Goal: Information Seeking & Learning: Understand process/instructions

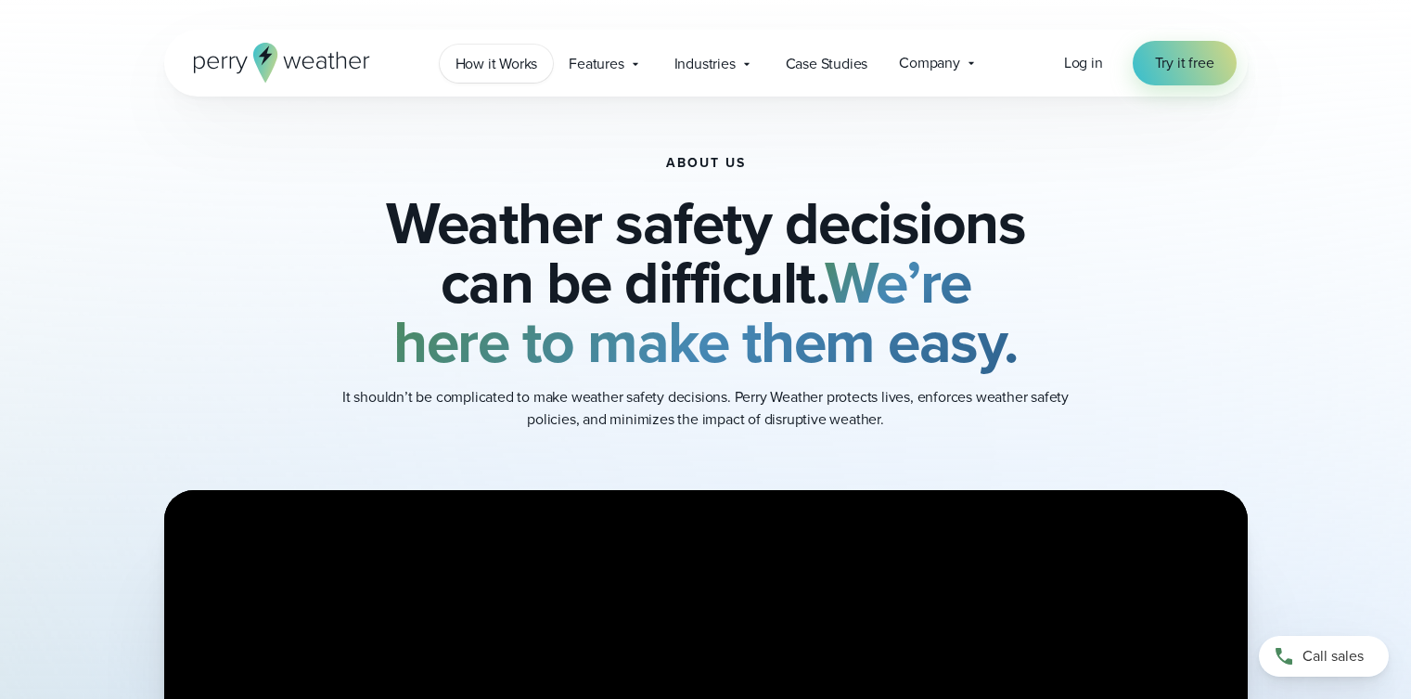
click at [471, 62] on span "How it Works" at bounding box center [497, 64] width 83 height 22
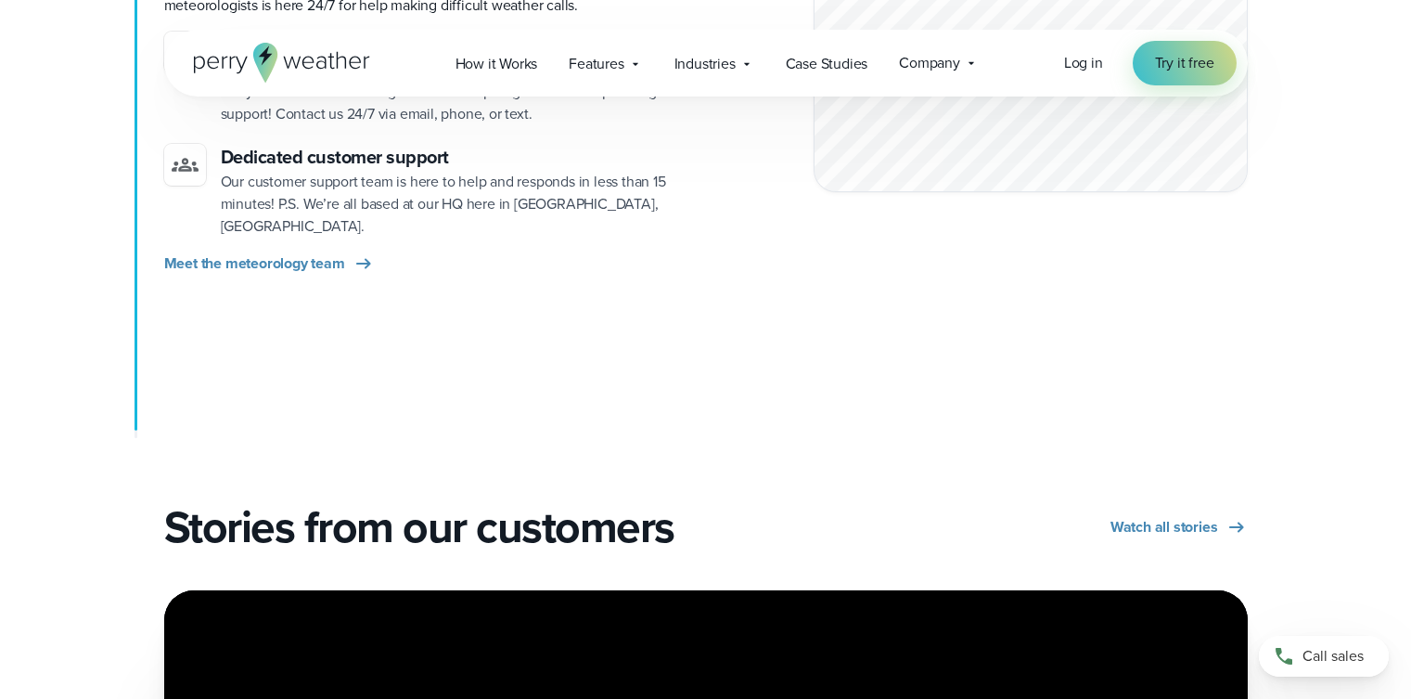
scroll to position [2783, 0]
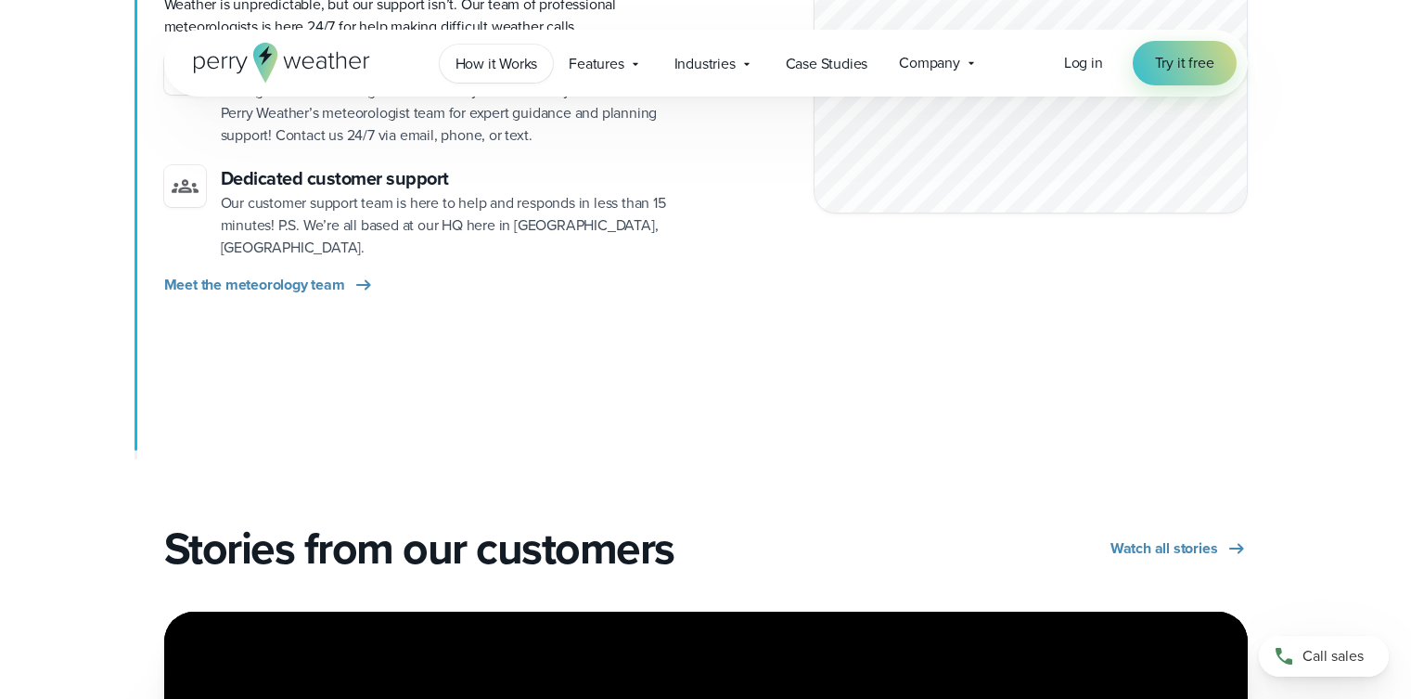
click at [468, 65] on span "How it Works" at bounding box center [497, 64] width 83 height 22
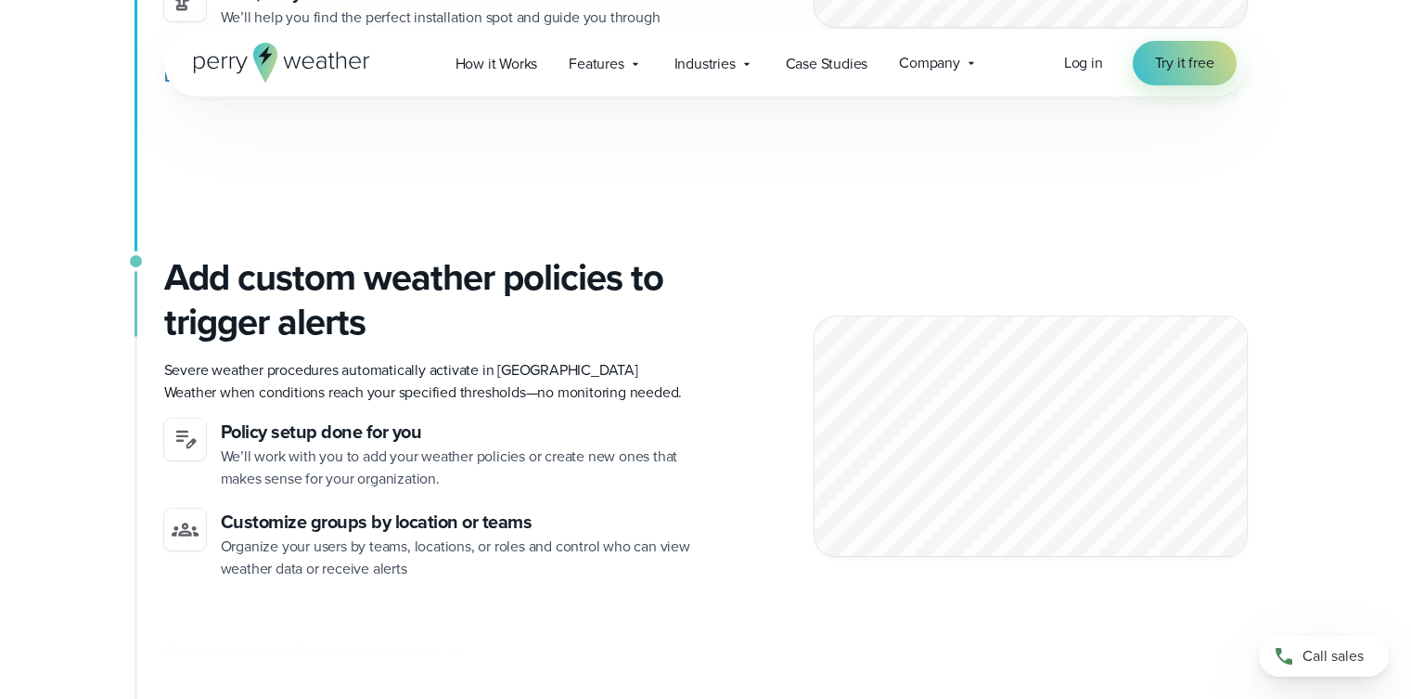
scroll to position [835, 0]
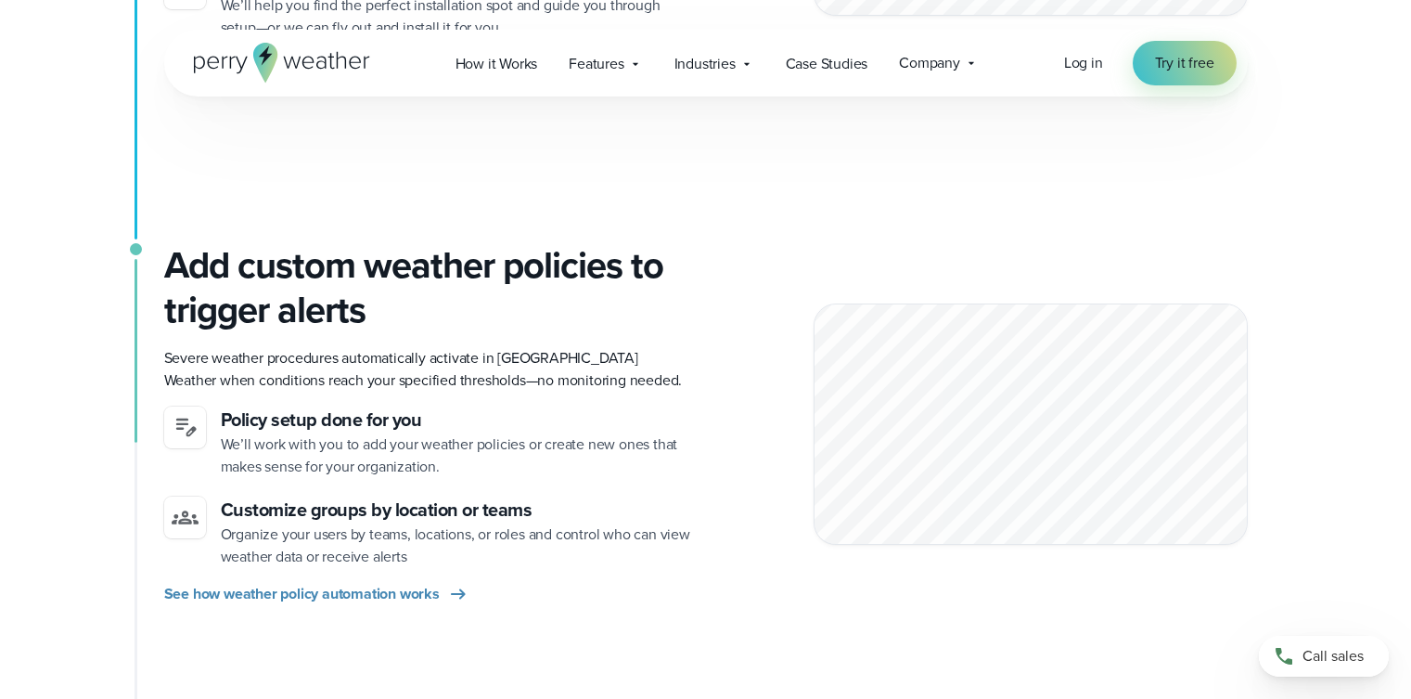
click at [1051, 515] on div at bounding box center [1031, 423] width 434 height 241
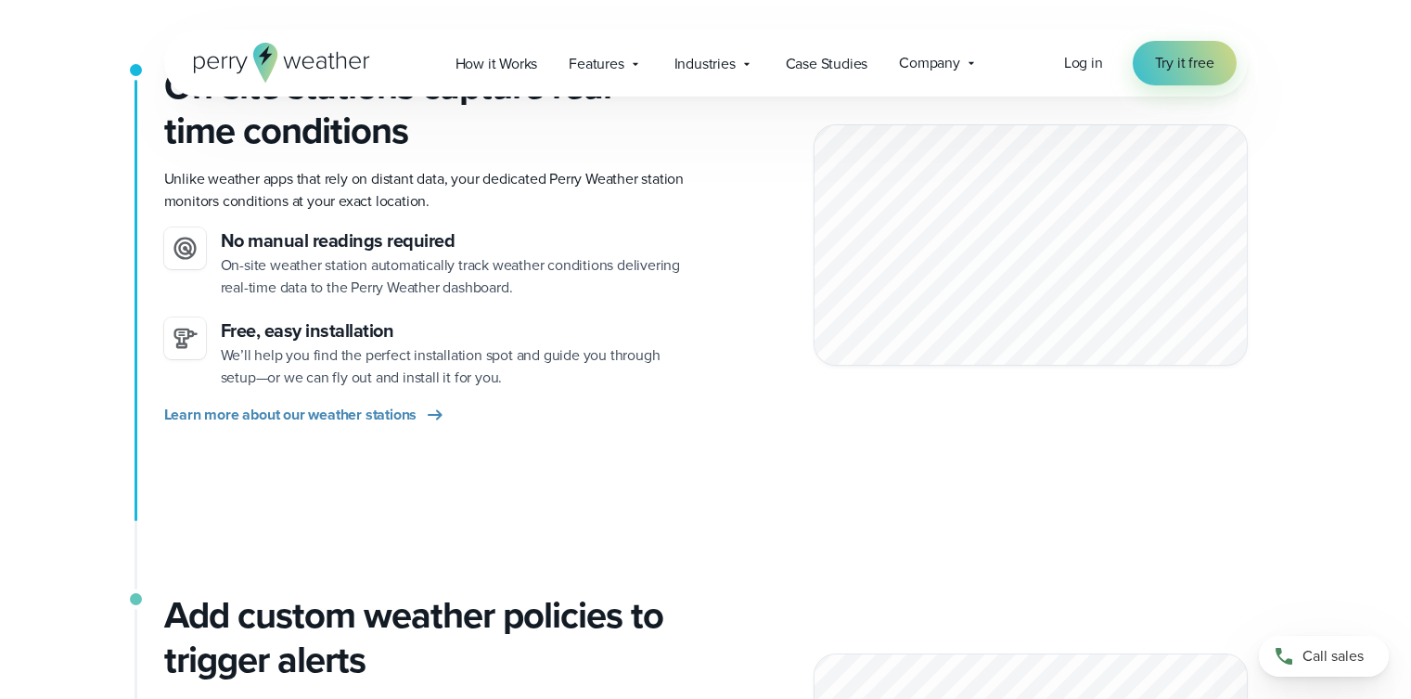
scroll to position [464, 0]
